Goal: Task Accomplishment & Management: Manage account settings

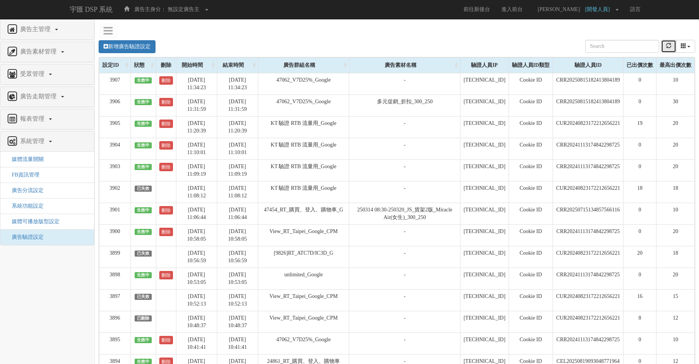
click at [667, 48] on icon "refresh" at bounding box center [668, 45] width 5 height 5
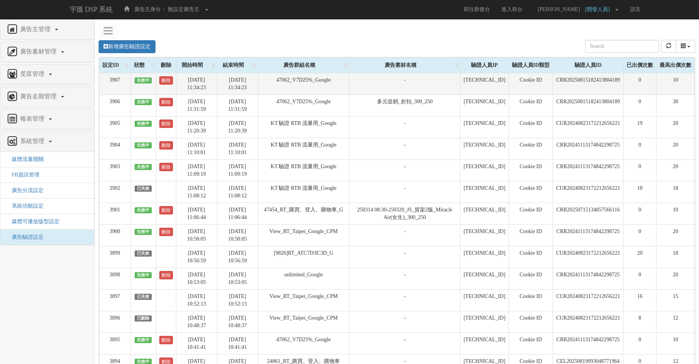
click at [574, 80] on td "CRR20250815182413804189" at bounding box center [588, 84] width 71 height 22
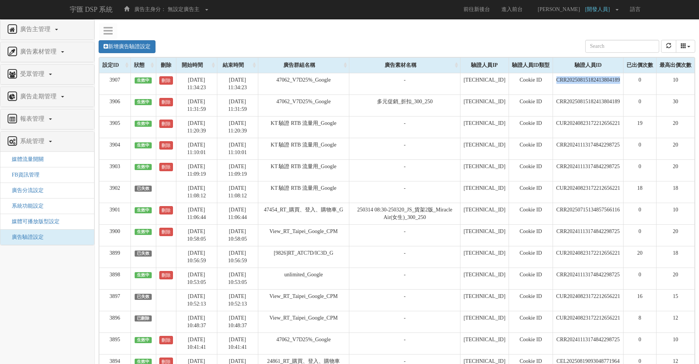
copy td "CRR20250815182413804189"
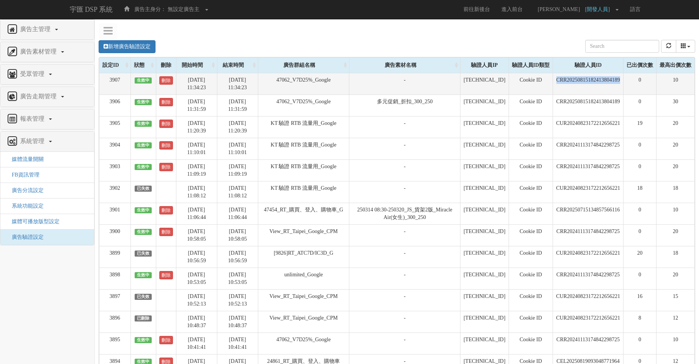
click at [593, 78] on td "CRR20250815182413804189" at bounding box center [588, 84] width 71 height 22
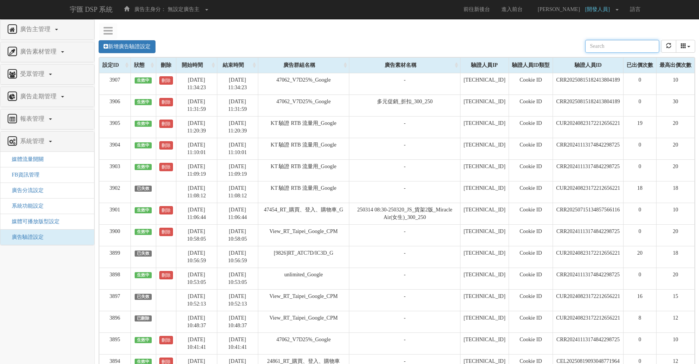
click at [517, 34] on div "新增廣告驗證設定 設定ID 狀態 刪除 開始時間 結束時間 廣告主ID 廣告主名稱 廣告走期ID 廣告走期名稱 廣告群組ID 廣告群組名稱 廣告素材 廣告素材…" at bounding box center [397, 335] width 604 height 607
click at [380, 36] on div "新增廣告驗證設定 設定ID 狀態 刪除 開始時間 結束時間 廣告主ID 廣告主名稱 廣告走期ID 廣告走期名稱 廣告群組ID 廣告群組名稱 廣告素材 廣告素材…" at bounding box center [397, 46] width 597 height 21
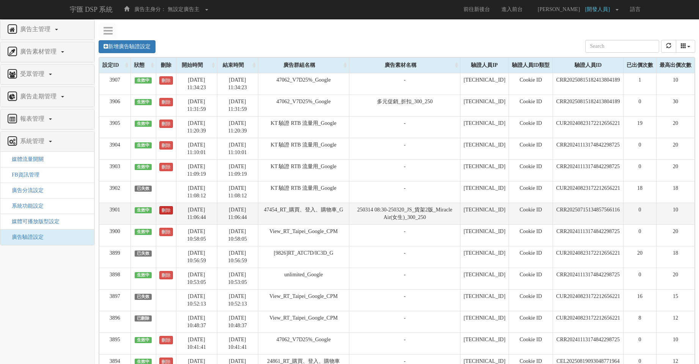
click at [164, 213] on link "刪除" at bounding box center [166, 210] width 14 height 8
click at [439, 205] on td "250314 08:30-250320_JS_貨架2版_Miracle Air(女生)_300_250" at bounding box center [404, 214] width 111 height 22
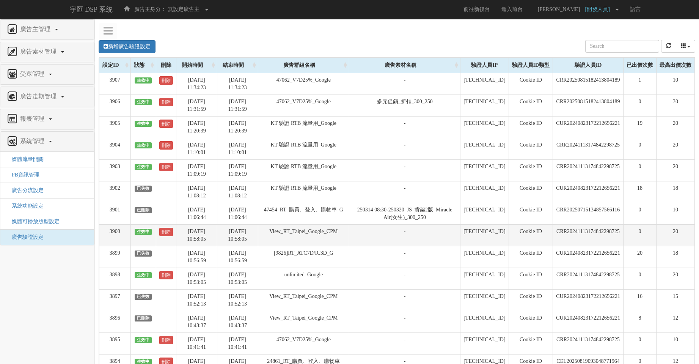
drag, startPoint x: 421, startPoint y: 227, endPoint x: 490, endPoint y: 231, distance: 69.1
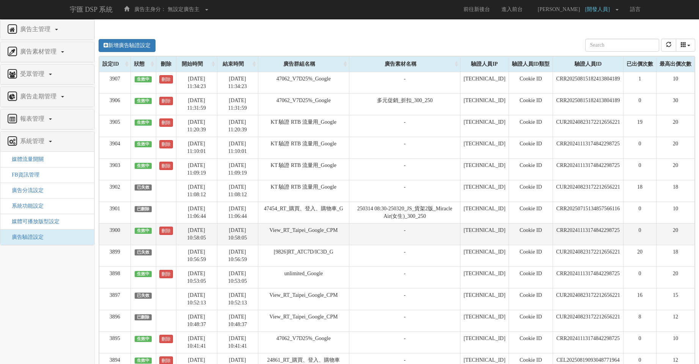
drag, startPoint x: 415, startPoint y: 220, endPoint x: 515, endPoint y: 228, distance: 101.2
